Goal: Task Accomplishment & Management: Manage account settings

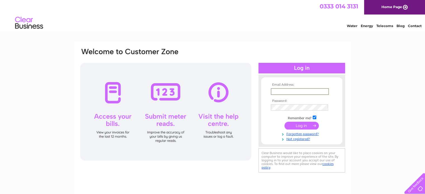
type input "awhitehead@velcourt.co.uk"
click at [298, 125] on input "submit" at bounding box center [302, 125] width 34 height 8
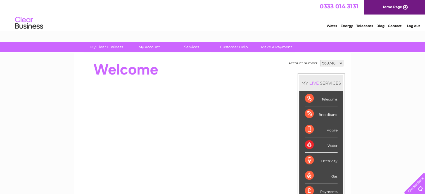
click at [340, 64] on select "569748 1127838" at bounding box center [331, 63] width 23 height 7
select select "1127838"
click at [320, 60] on select "569748 1127838" at bounding box center [331, 63] width 23 height 7
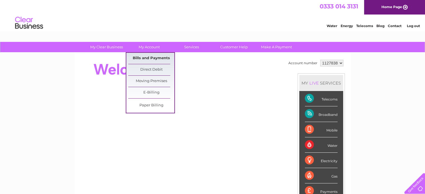
click at [147, 57] on link "Bills and Payments" at bounding box center [151, 58] width 46 height 11
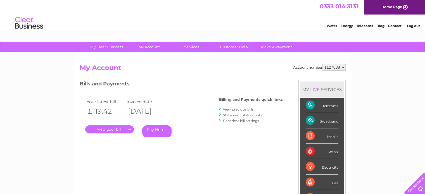
click at [113, 129] on link "." at bounding box center [109, 130] width 49 height 8
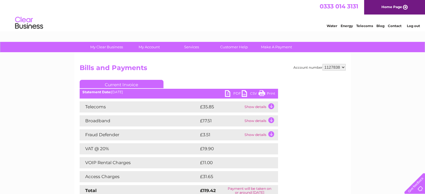
click at [229, 94] on link "PDF" at bounding box center [233, 94] width 17 height 8
